Goal: Information Seeking & Learning: Learn about a topic

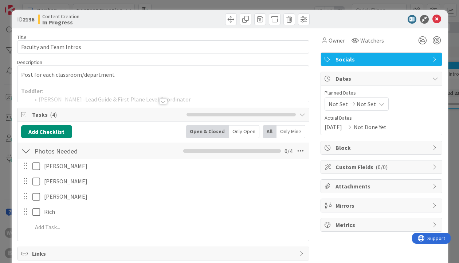
click at [450, 79] on div "ID 2136 Content Creation In Progress Title 23 / 128 Faculty and Team Intros Des…" at bounding box center [229, 131] width 459 height 263
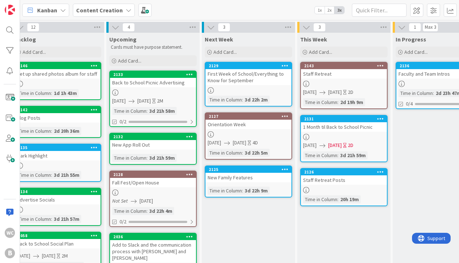
scroll to position [0, 12]
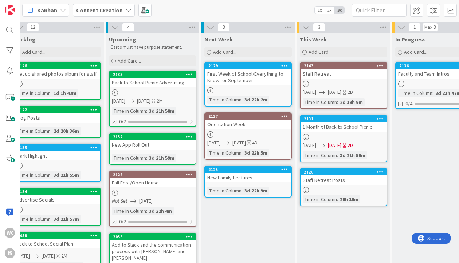
click at [347, 76] on div "Staff Retreat" at bounding box center [344, 73] width 86 height 9
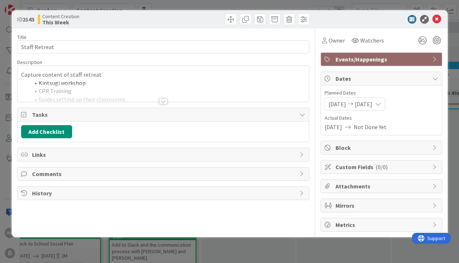
click at [163, 101] on div at bounding box center [163, 102] width 8 height 6
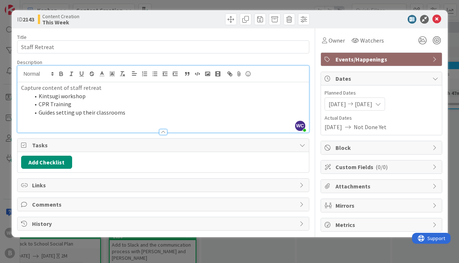
click at [127, 124] on p at bounding box center [163, 121] width 284 height 8
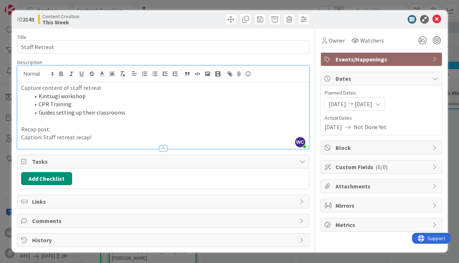
click at [58, 139] on p "Caption: Staff retreat recap!" at bounding box center [163, 137] width 284 height 8
click at [76, 137] on p "Caption: Staff Retreat recap!" at bounding box center [163, 137] width 284 height 8
click at [112, 137] on p "Caption: Staff Retreat Recap!" at bounding box center [163, 137] width 284 height 8
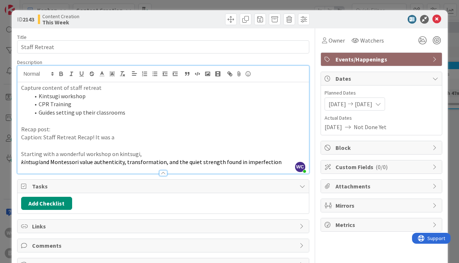
click at [152, 154] on p "Starting with a wonderful workshop on kintsugi," at bounding box center [163, 154] width 284 height 8
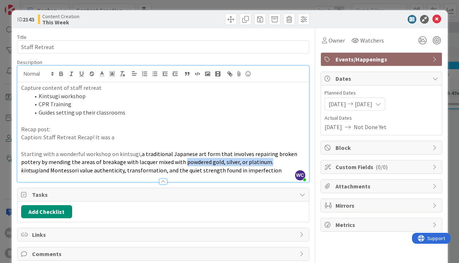
drag, startPoint x: 267, startPoint y: 163, endPoint x: 182, endPoint y: 161, distance: 84.6
click at [182, 161] on span "a traditional Japanese art form that involves repairing broken pottery by mendi…" at bounding box center [159, 159] width 277 height 16
click at [220, 163] on span "a traditional Japanese art form that involves repairing broken pottery by mendi…" at bounding box center [159, 159] width 277 height 16
click at [19, 170] on div "Capture content of staff retreat Kintsugi workshop CPR Training Guides setting …" at bounding box center [163, 132] width 292 height 100
click at [259, 163] on p "Starting with a wonderful workshop on kintsugi, a traditional Japanese art form…" at bounding box center [163, 158] width 284 height 16
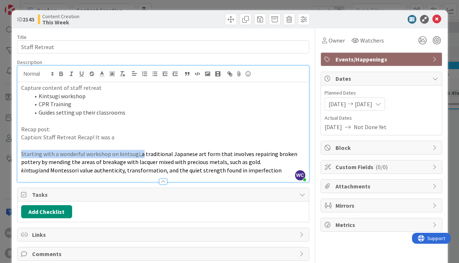
drag, startPoint x: 20, startPoint y: 155, endPoint x: 141, endPoint y: 154, distance: 121.0
click at [141, 154] on div "Capture content of staff retreat Kintsugi workshop CPR Training Guides setting …" at bounding box center [163, 132] width 292 height 100
click at [141, 155] on span "a traditional Japanese art form that involves repairing broken pottery by mendi…" at bounding box center [159, 159] width 277 height 16
click at [139, 155] on span "a traditional Japanese art form that involves repairing broken pottery by mendi…" at bounding box center [159, 159] width 277 height 16
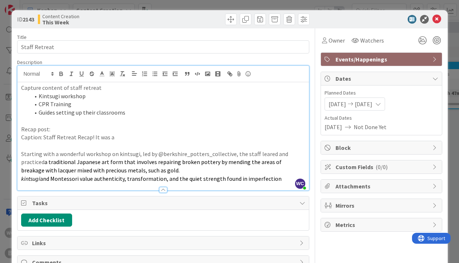
click at [24, 163] on span "a traditional Japanese art form that involves repairing broken pottery by mendi…" at bounding box center [152, 167] width 262 height 16
click at [21, 163] on span "a traditional Japanese art form that involves repairing broken pottery by mendi…" at bounding box center [152, 167] width 262 height 16
click at [20, 180] on div "Capture content of staff retreat Kintsugi workshop CPR Training Guides setting …" at bounding box center [163, 136] width 292 height 108
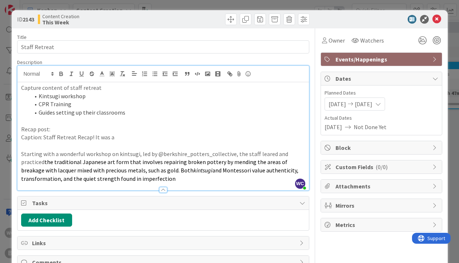
click at [129, 180] on p "Starting with a wonderful workshop on kintsugi, led by @berkshire_potters_colle…" at bounding box center [163, 166] width 284 height 33
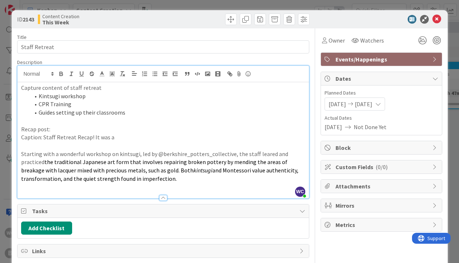
click at [118, 141] on p "Caption: Staff Retreat Recap! It was a" at bounding box center [163, 137] width 284 height 8
click at [226, 138] on p "Caption: Staff Retreat Recap! It was an invigorating week of workshops, trainin…" at bounding box center [163, 137] width 284 height 8
click at [227, 138] on p "Caption: Staff Retreat Recap! It was an invigorating week of workshops, trainin…" at bounding box center [163, 137] width 284 height 8
click at [252, 140] on p "Caption: Staff Retreat Recap! It was an invigorating week of workshops, trainin…" at bounding box center [163, 137] width 284 height 8
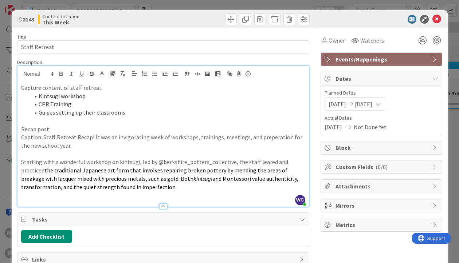
click at [271, 139] on p "Caption: Staff Retreat Recap! It was an invigorating week of workshops, trainin…" at bounding box center [163, 141] width 284 height 16
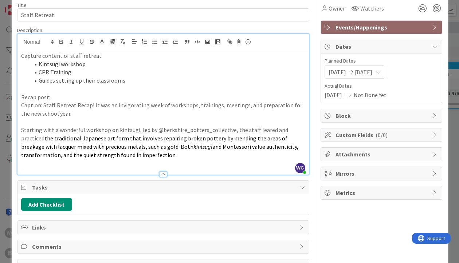
scroll to position [23, 0]
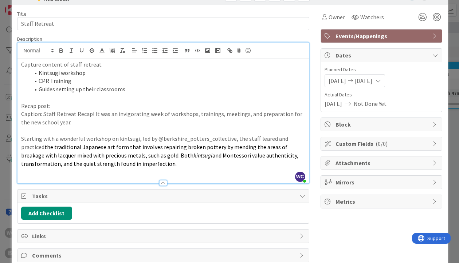
click at [135, 163] on p "Starting with a wonderful workshop on kintsugi, led by @berkshire_potters_colle…" at bounding box center [163, 151] width 284 height 33
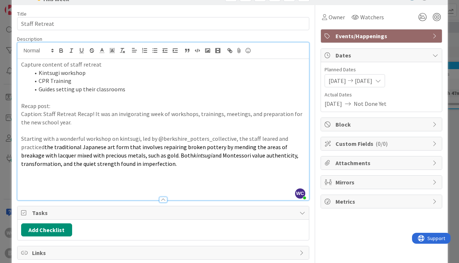
click at [43, 141] on p "Starting with a wonderful workshop on kintsugi, led by @berkshire_potters_colle…" at bounding box center [163, 151] width 284 height 33
click at [178, 165] on p "Starting day one with a wonderful workshop on kintsugi, led by @berkshire_potte…" at bounding box center [163, 151] width 284 height 33
click at [177, 165] on span "and Montessori value authenticity, transformation, and the quiet strength found…" at bounding box center [160, 160] width 278 height 16
click at [189, 164] on span "and Montessori value authenticity, transformation, and the quiet strength found…" at bounding box center [160, 160] width 278 height 16
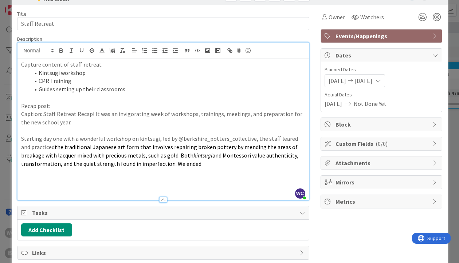
click at [197, 166] on p "Starting day one with a wonderful workshop on kintsugi, led by @berkshire_potte…" at bounding box center [163, 151] width 284 height 33
drag, startPoint x: 198, startPoint y: 166, endPoint x: 191, endPoint y: 166, distance: 6.6
click at [197, 166] on p "Starting day one with a wonderful workshop on kintsugi, led by @berkshire_potte…" at bounding box center [163, 151] width 284 height 33
click at [190, 166] on span "and Montessori value authenticity, transformation, and the quiet strength found…" at bounding box center [160, 160] width 278 height 16
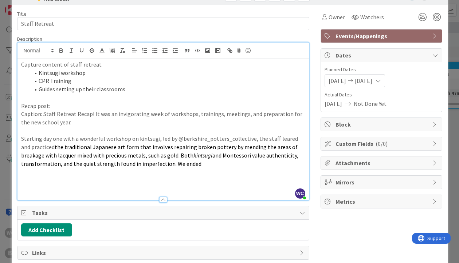
click at [203, 165] on p "Starting day one with a wonderful workshop on kintsugi, led by @berkshire_potte…" at bounding box center [163, 151] width 284 height 33
click at [282, 163] on span "and Montessori value authenticity, transformation, and the quiet strength found…" at bounding box center [160, 160] width 278 height 16
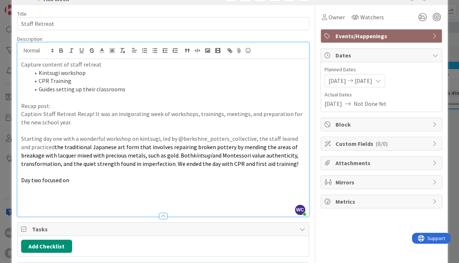
drag, startPoint x: 72, startPoint y: 181, endPoint x: 43, endPoint y: 181, distance: 29.5
click at [43, 181] on p "Day two focused on" at bounding box center [163, 180] width 284 height 8
click at [100, 181] on span "Day two began with a workshop n Social Identities and Socialization" at bounding box center [105, 180] width 169 height 7
click at [186, 178] on span "Day two began with a workshop on Social Identities and Socialization" at bounding box center [107, 180] width 172 height 7
click at [190, 180] on p "Day two began with a workshop on Social Identities and Socialization" at bounding box center [163, 180] width 284 height 8
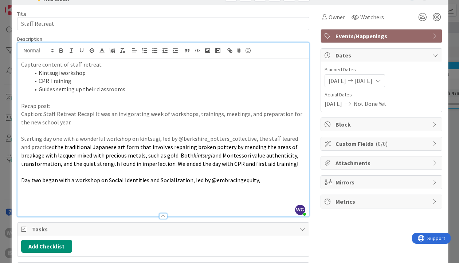
click at [255, 182] on span "Day two began with a workshop on Social Identities and Socialization, led by @e…" at bounding box center [140, 180] width 239 height 7
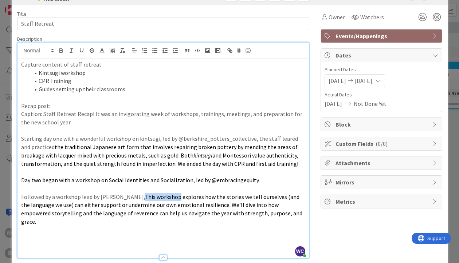
drag, startPoint x: 121, startPoint y: 197, endPoint x: 157, endPoint y: 197, distance: 35.7
click at [157, 197] on p "Followed by a workshop lead by [PERSON_NAME], This workshop explores how the st…" at bounding box center [163, 209] width 284 height 33
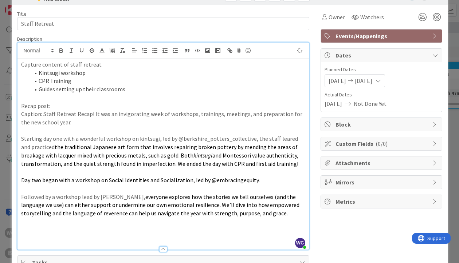
click at [166, 197] on span "everyone explores how the stories we tell ourselves (and the language we use) c…" at bounding box center [161, 206] width 280 height 24
click at [134, 198] on span "everyone explored how the stories we tell ourselves (and the language we use) c…" at bounding box center [161, 206] width 280 height 24
drag, startPoint x: 141, startPoint y: 197, endPoint x: 122, endPoint y: 196, distance: 19.3
click at [122, 196] on span "the staff explored how the stories we tell ourselves (and the language we use) …" at bounding box center [161, 206] width 280 height 24
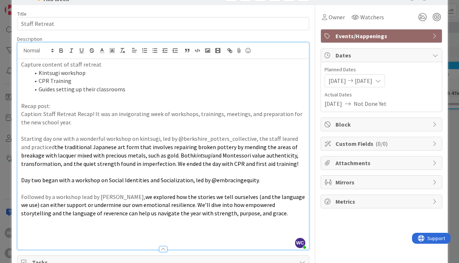
click at [283, 139] on p "Starting day one with a wonderful workshop on kintsugi, led by @berkshire_potte…" at bounding box center [163, 151] width 284 height 33
click at [280, 141] on p "Starting day one with a wonderful workshop on kintsugi, led by @berkshire_potte…" at bounding box center [163, 151] width 284 height 33
click at [304, 185] on p at bounding box center [163, 189] width 284 height 8
drag, startPoint x: 172, startPoint y: 164, endPoint x: 179, endPoint y: 165, distance: 6.7
click at [179, 165] on span "and Montessori value authenticity, transformation, and the quiet strength found…" at bounding box center [160, 160] width 278 height 16
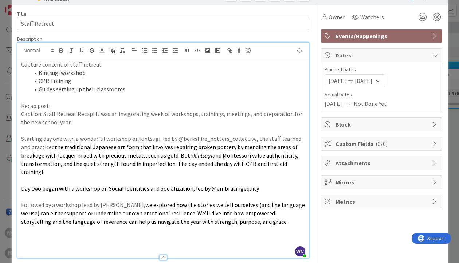
click at [218, 163] on span "and Montessori value authenticity, transformation, and the quiet strength found…" at bounding box center [160, 164] width 278 height 24
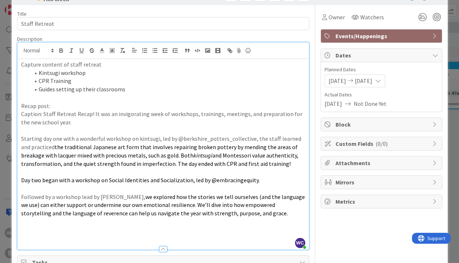
click at [126, 198] on span "we explored how the stories we tell ourselves (and the language we use) can eit…" at bounding box center [163, 206] width 285 height 24
drag, startPoint x: 175, startPoint y: 205, endPoint x: 197, endPoint y: 206, distance: 22.6
click at [197, 206] on span "we explored how the stories we tell ourselves (and the language we use) can eit…" at bounding box center [163, 206] width 285 height 24
click at [222, 205] on span "we explored how the stories we tell ourselves (and the language we use) can eit…" at bounding box center [163, 206] width 285 height 24
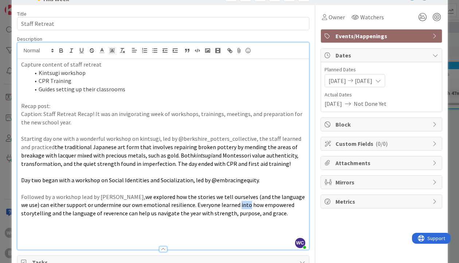
click at [222, 205] on span "we explored how the stories we tell ourselves (and the language we use) can eit…" at bounding box center [163, 206] width 285 height 24
drag, startPoint x: 107, startPoint y: 214, endPoint x: 112, endPoint y: 215, distance: 5.5
click at [112, 215] on span "we explored how the stories we tell ourselves (and the language we use) can eit…" at bounding box center [163, 206] width 285 height 24
drag, startPoint x: 122, startPoint y: 198, endPoint x: 152, endPoint y: 198, distance: 29.9
click at [152, 198] on span "we explored how the stories we tell ourselves (and the language we use) can eit…" at bounding box center [163, 206] width 285 height 24
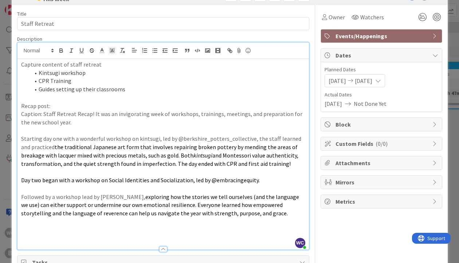
click at [121, 198] on p "Followed by a workshop lead by [PERSON_NAME], exploring how the stories we tell…" at bounding box center [163, 205] width 284 height 25
drag, startPoint x: 20, startPoint y: 197, endPoint x: 44, endPoint y: 198, distance: 24.1
click at [44, 198] on div "Capture content of staff retreat Kintsugi workshop CPR Training Guides setting …" at bounding box center [163, 154] width 292 height 191
drag, startPoint x: 60, startPoint y: 198, endPoint x: 43, endPoint y: 198, distance: 17.1
click at [43, 198] on p "Next was a by a workshop lead by [PERSON_NAME], exploring how the stories we te…" at bounding box center [163, 205] width 284 height 25
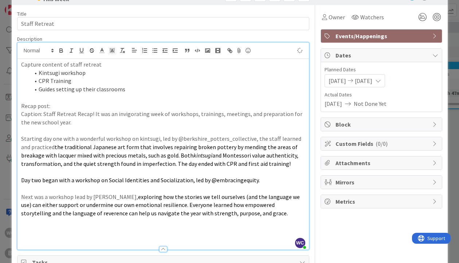
click at [113, 196] on span "exploring how the stories we tell ourselves (and the language we use) can eithe…" at bounding box center [161, 206] width 280 height 24
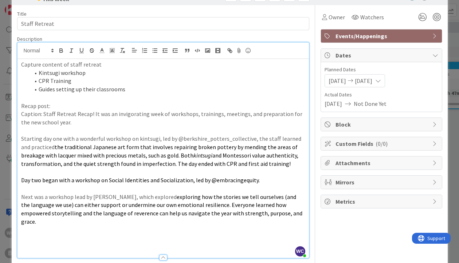
click at [156, 196] on span "exploring how the stories we tell ourselves (and the language we use) can eithe…" at bounding box center [162, 210] width 282 height 32
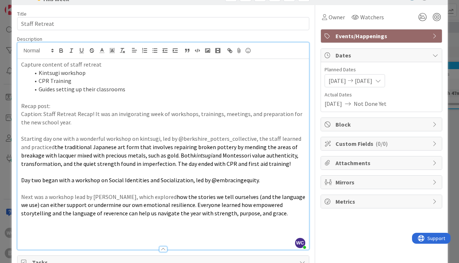
click at [113, 215] on span "how the stories we tell ourselves (and the language we use) can either support …" at bounding box center [163, 206] width 285 height 24
click at [142, 220] on p at bounding box center [163, 222] width 284 height 8
click at [117, 215] on span "how the stories we tell ourselves (and the language we use) can either support …" at bounding box center [163, 206] width 285 height 24
click at [240, 217] on p "Next was a workshop lead by [PERSON_NAME], which explored how the stories we te…" at bounding box center [163, 205] width 284 height 25
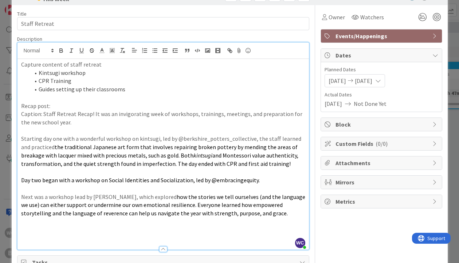
click at [251, 215] on p "Next was a workshop lead by [PERSON_NAME], which explored how the stories we te…" at bounding box center [163, 205] width 284 height 25
click at [20, 196] on div "Capture content of staff retreat Kintsugi workshop CPR Training Guides setting …" at bounding box center [163, 154] width 292 height 191
click at [267, 178] on p "Day two began with a workshop on Social Identities and Socialization, led by @e…" at bounding box center [163, 180] width 284 height 8
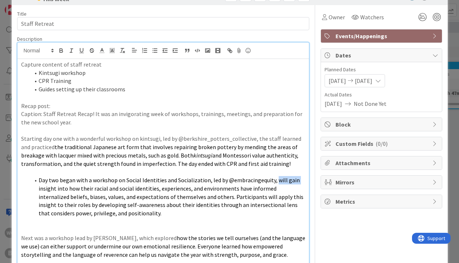
drag, startPoint x: 274, startPoint y: 181, endPoint x: 304, endPoint y: 182, distance: 30.3
click at [304, 182] on li "Day two began with a workshop on Social Identities and Socialization, led by @e…" at bounding box center [168, 197] width 276 height 42
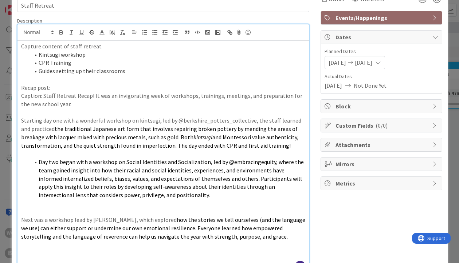
scroll to position [42, 0]
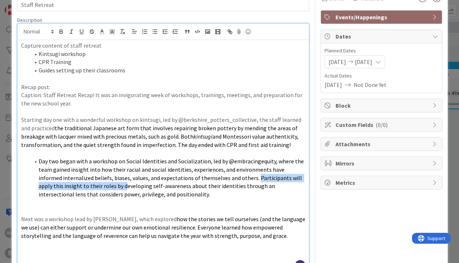
drag, startPoint x: 231, startPoint y: 178, endPoint x: 97, endPoint y: 187, distance: 134.1
click at [97, 187] on span "Day two began with a workshop on Social Identities and Socialization, led by @e…" at bounding box center [172, 178] width 266 height 40
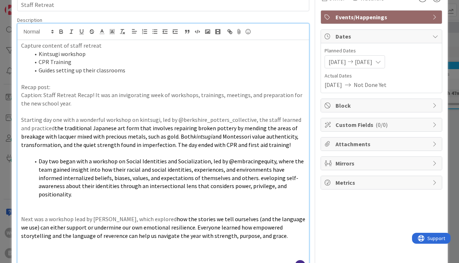
click at [272, 186] on span "Day two began with a workshop on Social Identities and Socialization, led by @e…" at bounding box center [172, 178] width 266 height 40
click at [289, 199] on p at bounding box center [163, 203] width 284 height 8
click at [230, 179] on span "Day two began with a workshop on Social Identities and Socialization, led by @e…" at bounding box center [172, 178] width 266 height 40
click at [238, 188] on span "Day two began with a workshop on Social Identities and Socialization, led by @e…" at bounding box center [172, 178] width 266 height 40
click at [57, 187] on span "Day two began with a workshop on Social Identities and Socialization, led by @e…" at bounding box center [172, 178] width 266 height 40
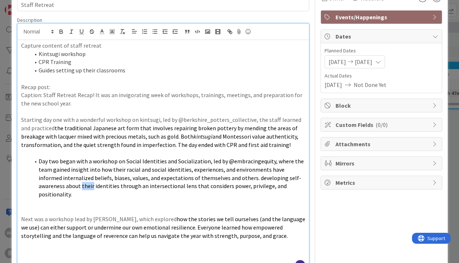
click at [57, 187] on span "Day two began with a workshop on Social Identities and Socialization, led by @e…" at bounding box center [172, 178] width 266 height 40
click at [113, 207] on p at bounding box center [163, 211] width 284 height 8
click at [37, 161] on li "Day two began with a workshop on Social Identities and Socialization, led by @e…" at bounding box center [168, 178] width 276 height 42
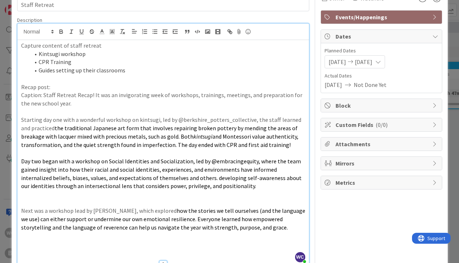
click at [183, 180] on span "Day two began with a workshop on Social Identities and Socialization, led by @e…" at bounding box center [162, 174] width 282 height 32
click at [234, 178] on span "Day two began with a workshop on Social Identities and Socialization, led by @e…" at bounding box center [161, 174] width 281 height 32
click at [257, 183] on p "Day two began with a workshop on Social Identities and Socialization, led by @e…" at bounding box center [163, 173] width 284 height 33
click at [230, 178] on span "Day two began with a workshop on Social Identities and Socialization, led by @e…" at bounding box center [161, 174] width 281 height 32
click at [271, 191] on p at bounding box center [163, 195] width 284 height 8
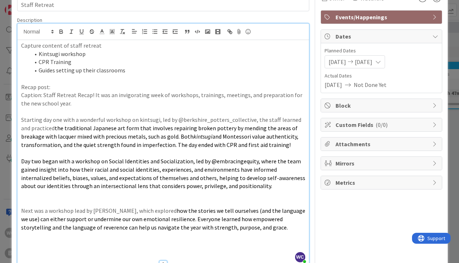
click at [245, 188] on p "Day two began with a workshop on Social Identities and Socialization, led by @e…" at bounding box center [163, 173] width 284 height 33
click at [43, 201] on p at bounding box center [163, 203] width 284 height 8
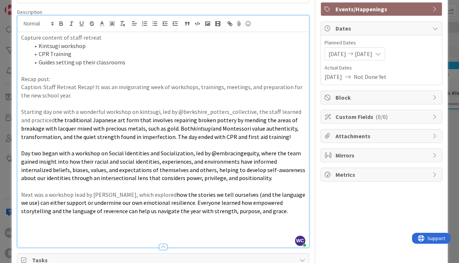
scroll to position [52, 0]
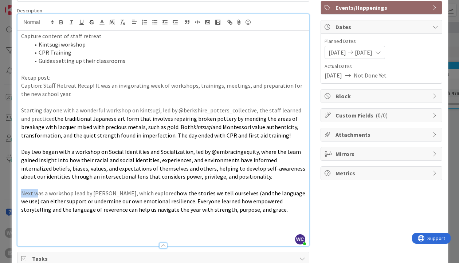
drag, startPoint x: 20, startPoint y: 193, endPoint x: 37, endPoint y: 195, distance: 17.6
click at [37, 195] on div "Capture content of staff retreat Kintsugi workshop CPR Training Guides setting …" at bounding box center [163, 139] width 292 height 216
click at [37, 195] on p "Next was a workshop lead by [PERSON_NAME], which explored how the stories we te…" at bounding box center [163, 202] width 284 height 25
drag, startPoint x: 47, startPoint y: 194, endPoint x: 3, endPoint y: 192, distance: 43.8
click at [3, 192] on div "ID 2143 Content Creation This Week Title 13 / 128 Staff Retreat Description WC …" at bounding box center [229, 131] width 459 height 263
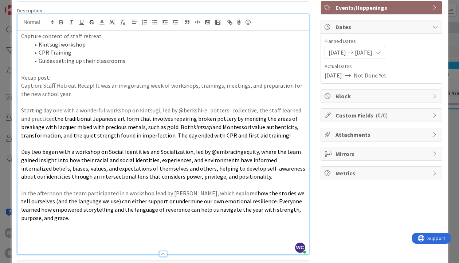
click at [149, 210] on span "how the stories we tell ourselves (and the language we use) can either support …" at bounding box center [163, 206] width 285 height 32
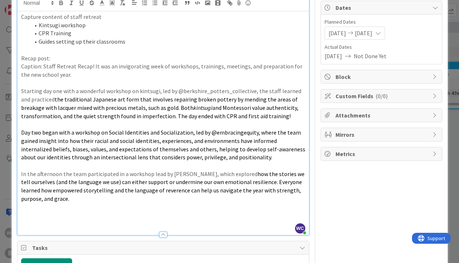
scroll to position [71, 0]
click at [108, 202] on p "In the afternoon the team participated in a workshop lead by [PERSON_NAME], whi…" at bounding box center [163, 186] width 284 height 33
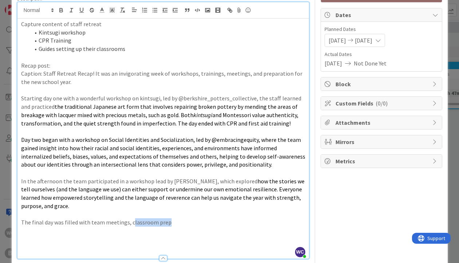
drag, startPoint x: 168, startPoint y: 227, endPoint x: 130, endPoint y: 224, distance: 38.3
click at [130, 224] on p "The final day was filled with team meetings, classroom prep" at bounding box center [163, 223] width 284 height 8
click at [457, 145] on div "ID 2143 Content Creation This Week Title 13 / 128 Staff Retreat Description WC …" at bounding box center [229, 131] width 459 height 263
click at [209, 220] on p "The final day was filled with team meetings, environment preparation," at bounding box center [163, 223] width 284 height 8
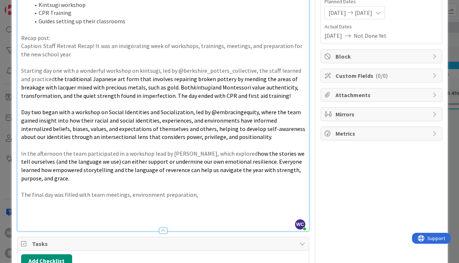
scroll to position [92, 0]
click at [224, 195] on p "The final day was filled with team meetings, environment preparation, and small…" at bounding box center [163, 195] width 284 height 8
drag, startPoint x: 202, startPoint y: 195, endPoint x: 230, endPoint y: 196, distance: 27.7
click at [230, 196] on p "The final day was filled with team meetings, environment preparation, and small…" at bounding box center [163, 195] width 284 height 8
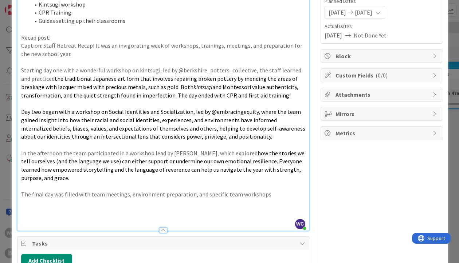
click at [268, 195] on p "The final day was filled with team meetings, environment preparation, and speci…" at bounding box center [163, 195] width 284 height 8
drag, startPoint x: 302, startPoint y: 195, endPoint x: 267, endPoint y: 195, distance: 35.7
click at [267, 195] on p "The final day was filled with team meetings, environment preparation, and speci…" at bounding box center [163, 195] width 284 height 8
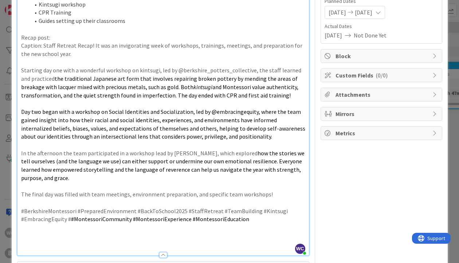
click at [69, 220] on p "#BerkshireMontessori #PreparedEnvironment #BackToSchool2025 #StaffRetreat #Team…" at bounding box center [163, 215] width 284 height 16
click at [250, 222] on p "#BerkshireMontessori #PreparedEnvironment #BackToSchool2025 #StaffRetreat #Team…" at bounding box center [163, 215] width 284 height 16
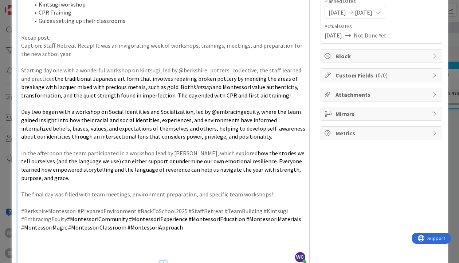
click at [457, 156] on div "ID 2143 Content Creation This Week Title 13 / 128 Staff Retreat Description WC …" at bounding box center [229, 131] width 459 height 263
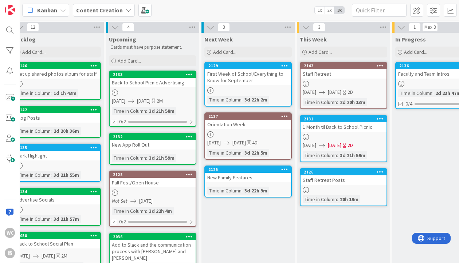
click at [333, 82] on div at bounding box center [344, 84] width 86 height 6
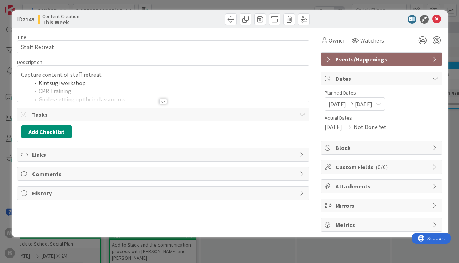
click at [160, 101] on div at bounding box center [163, 102] width 8 height 6
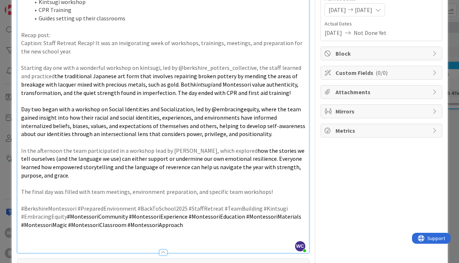
scroll to position [84, 0]
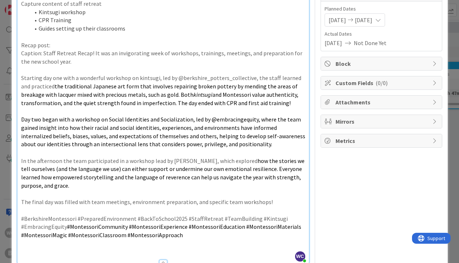
click at [184, 234] on p "#BerkshireMontessori #PreparedEnvironment #BackToSchool2025 #StaffRetreat #Team…" at bounding box center [163, 227] width 284 height 25
drag, startPoint x: 194, startPoint y: 237, endPoint x: 181, endPoint y: 236, distance: 13.1
click at [181, 236] on span "#MontessoriCommunity #MontessoriExperience #MontessoriEducation #MontessoriMate…" at bounding box center [161, 231] width 281 height 16
click at [220, 236] on p "#BerkshireMontessori #PreparedEnvironment #BackToSchool2025 #StaffRetreat #Team…" at bounding box center [163, 227] width 284 height 25
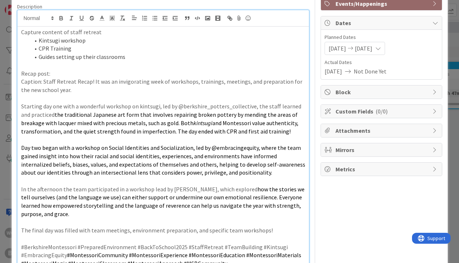
scroll to position [54, 0]
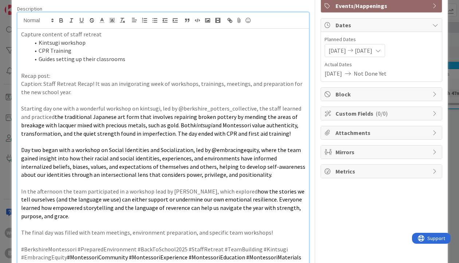
click at [66, 92] on p "Caption: Staff Retreat Recap! It was an invigorating week of workshops, trainin…" at bounding box center [163, 88] width 284 height 16
drag, startPoint x: 43, startPoint y: 85, endPoint x: 15, endPoint y: 85, distance: 27.7
click at [15, 85] on div "ID 2143 Content Creation This Week Title 13 / 128 Staff Retreat Description WC …" at bounding box center [230, 177] width 436 height 441
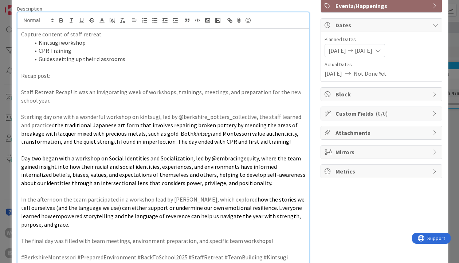
click at [48, 78] on p "Recap post:" at bounding box center [163, 76] width 284 height 8
click at [48, 97] on p "Staff Retreat Recap! It was an invigorating week of workshops, trainings, meeti…" at bounding box center [163, 96] width 284 height 16
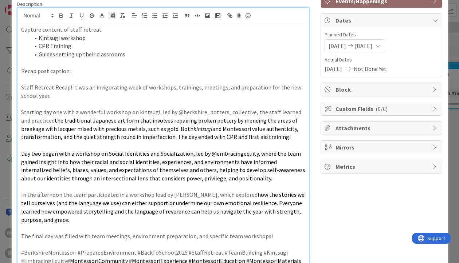
scroll to position [65, 0]
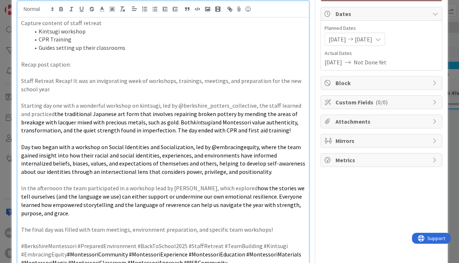
click at [64, 92] on p "Staff Retreat Recap! It was an invigorating week of workshops, trainings, meeti…" at bounding box center [163, 85] width 284 height 16
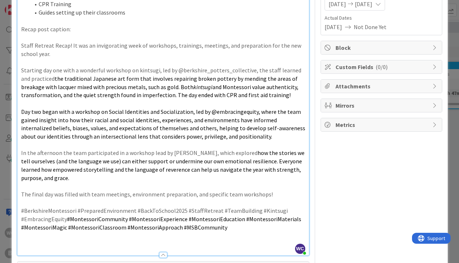
scroll to position [101, 0]
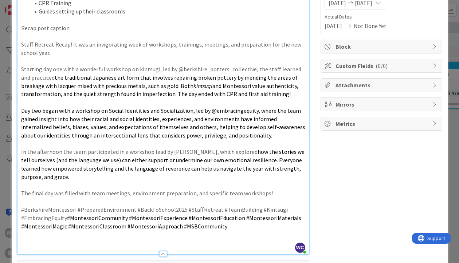
click at [267, 70] on p "Starting day one with a wonderful workshop on kintsugi, led by @berkshire_potte…" at bounding box center [163, 81] width 284 height 33
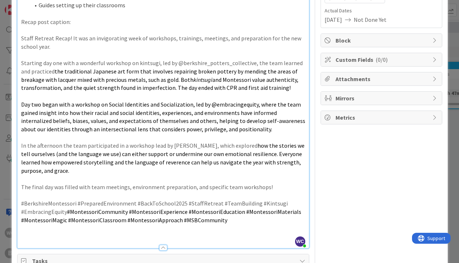
scroll to position [110, 0]
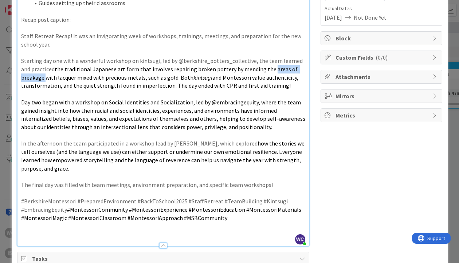
drag, startPoint x: 258, startPoint y: 70, endPoint x: 303, endPoint y: 70, distance: 44.8
click at [303, 70] on p "Starting day one with a wonderful workshop on kintsugi, led by @berkshire_potte…" at bounding box center [163, 73] width 284 height 33
click at [108, 78] on span "the traditional Japanese art form that involves repairing broken pottery by men…" at bounding box center [158, 74] width 274 height 16
click at [162, 103] on span "Day two began with a workshop on Social Identities and Socialization, led by @e…" at bounding box center [163, 115] width 285 height 32
click at [107, 79] on span "the traditional Japanese art form that involves repairing broken pottery by men…" at bounding box center [158, 74] width 274 height 16
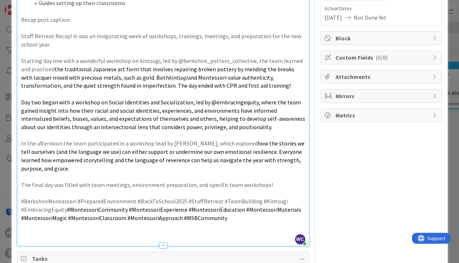
click at [202, 88] on span "and Montessori value authenticity, transformation, and the quiet strength found…" at bounding box center [156, 82] width 270 height 16
drag, startPoint x: 175, startPoint y: 79, endPoint x: 156, endPoint y: 78, distance: 19.0
click at [156, 78] on p "Starting day one with a wonderful workshop on kintsugi, led by @berkshire_potte…" at bounding box center [163, 73] width 284 height 33
click at [170, 77] on span "the traditional Japanese art form that involves repairing broken pottery by men…" at bounding box center [158, 78] width 274 height 24
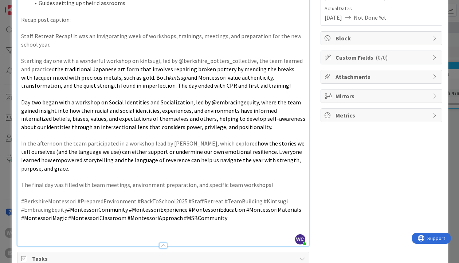
click at [199, 90] on p at bounding box center [163, 94] width 284 height 8
click at [131, 86] on span "and Montessori value authenticity, transformation, and the quiet strength found…" at bounding box center [156, 82] width 270 height 16
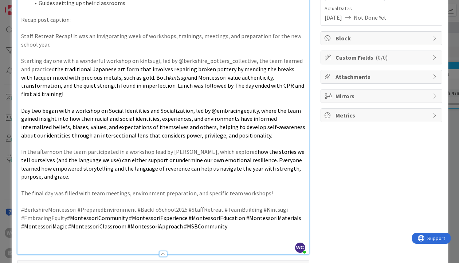
click at [188, 86] on span "and Montessori value authenticity, transformation, and the quiet strength found…" at bounding box center [163, 86] width 284 height 24
drag, startPoint x: 188, startPoint y: 86, endPoint x: 234, endPoint y: 86, distance: 46.3
click at [234, 86] on span "and Montessori value authenticity, transformation, and the quiet strength found…" at bounding box center [163, 86] width 284 height 24
click at [204, 87] on span "and Montessori value authenticity, transformation, and the quiet strength found…" at bounding box center [161, 86] width 280 height 24
click at [186, 85] on span "and Montessori value authenticity, transformation, and the quiet strength found…" at bounding box center [161, 86] width 281 height 24
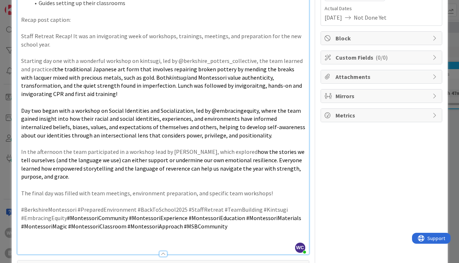
click at [259, 86] on span "and Montessori value authenticity, transformation, and the quiet strength found…" at bounding box center [162, 86] width 282 height 24
click at [204, 86] on span "and Montessori value authenticity, transformation, and the quiet strength found…" at bounding box center [163, 86] width 284 height 24
click at [218, 87] on span "and Montessori value authenticity, transformation, and the quiet strength found…" at bounding box center [163, 86] width 284 height 24
click at [206, 98] on p at bounding box center [163, 102] width 284 height 8
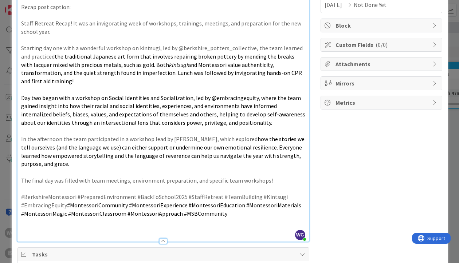
scroll to position [0, 0]
